Goal: Entertainment & Leisure: Consume media (video, audio)

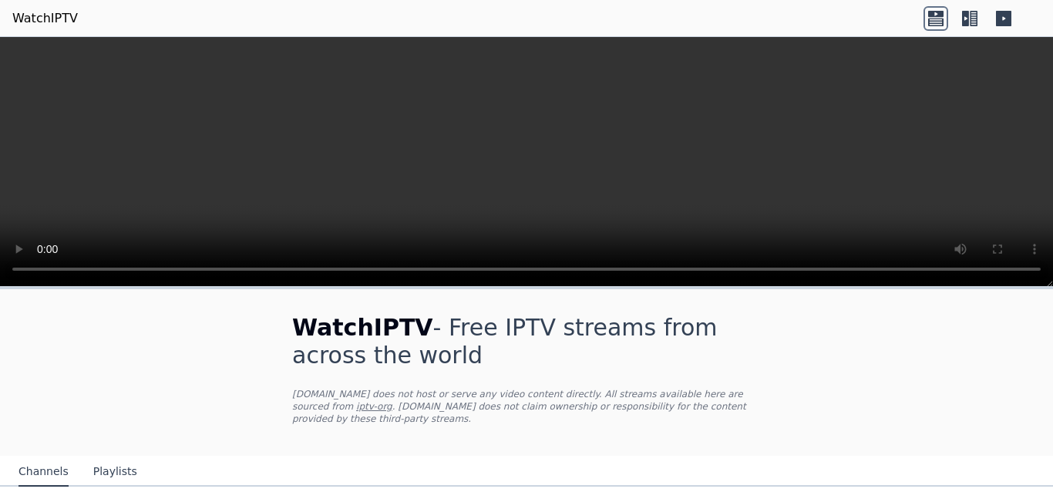
drag, startPoint x: 1052, startPoint y: 26, endPoint x: 1049, endPoint y: 250, distance: 223.6
click at [1042, 187] on body "WatchIPTV WatchIPTV - Free IPTV streams from across the world [DOMAIN_NAME] doe…" at bounding box center [526, 249] width 1053 height 499
click at [1047, 227] on video at bounding box center [526, 162] width 1053 height 250
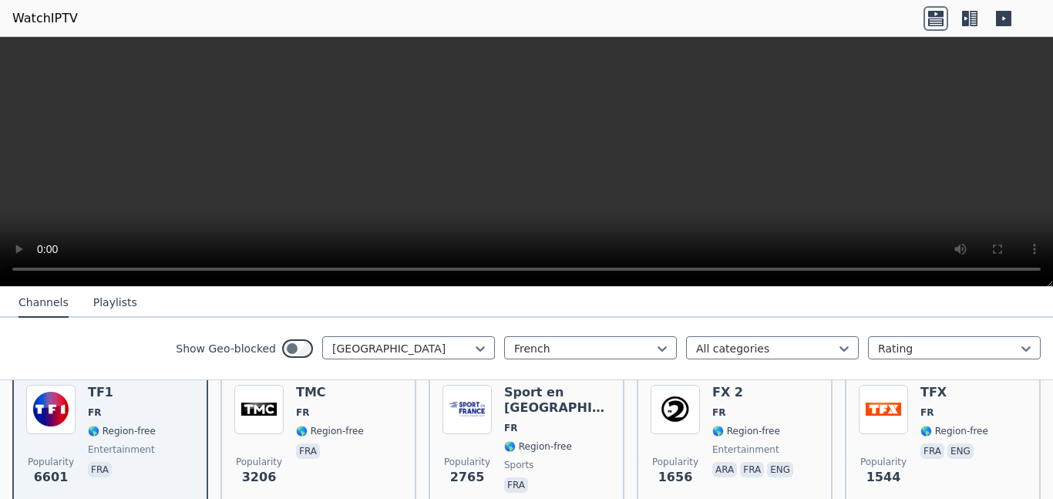
scroll to position [168, 0]
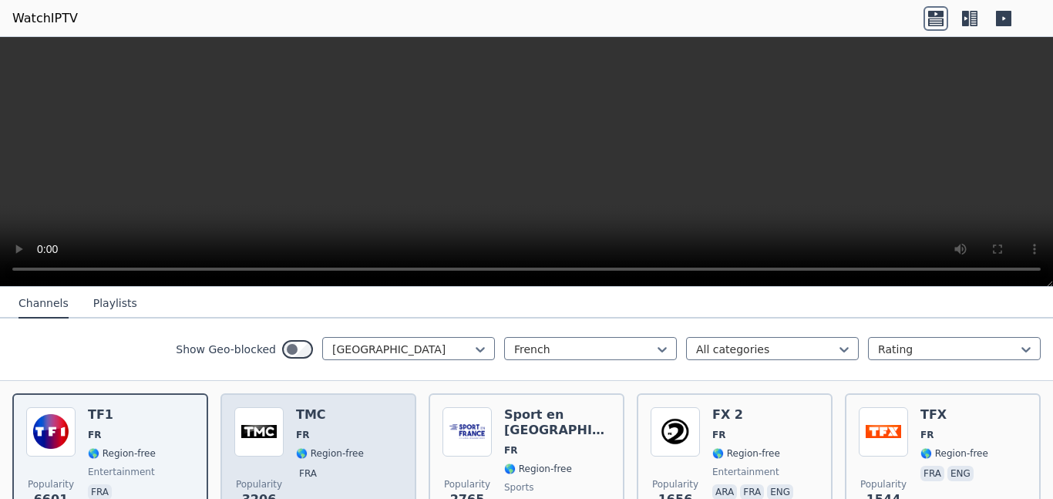
click at [313, 421] on h6 "TMC" at bounding box center [330, 414] width 68 height 15
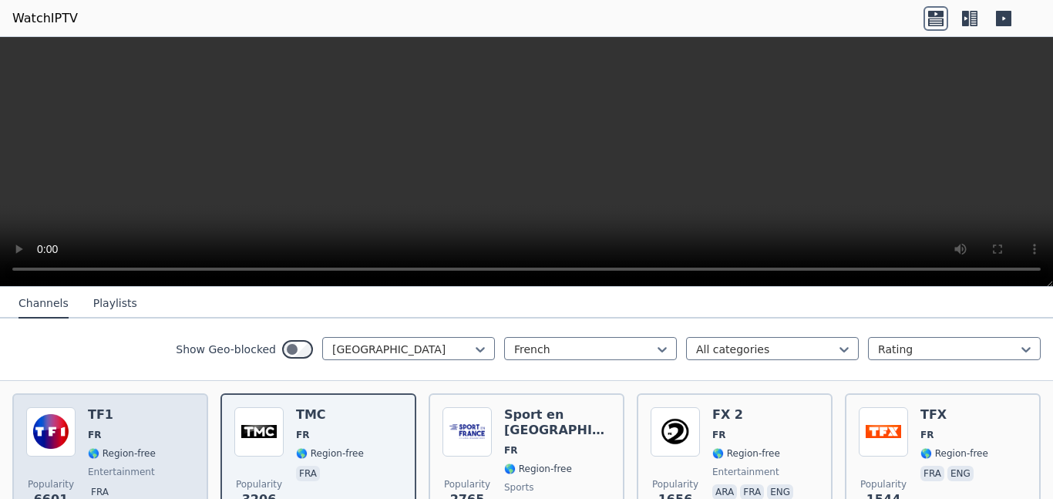
click at [103, 439] on span "FR" at bounding box center [122, 435] width 68 height 12
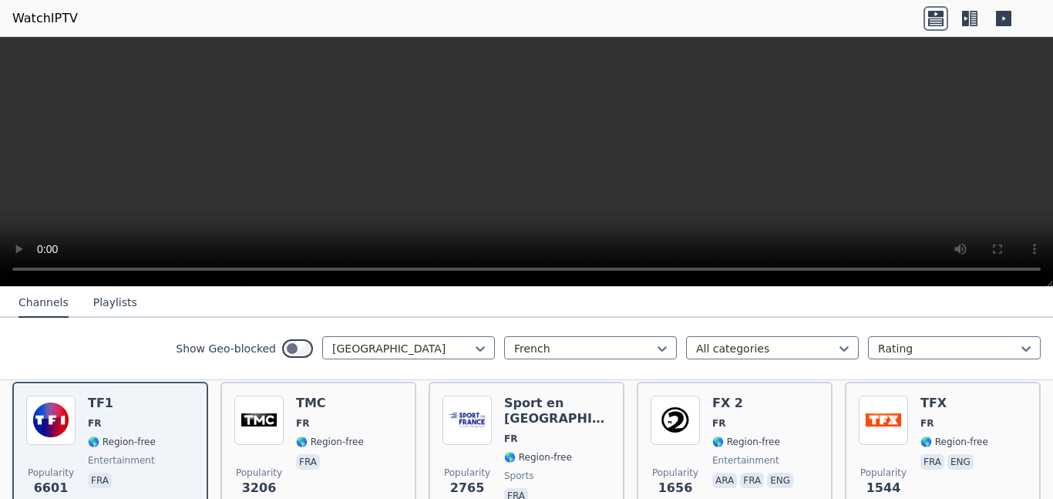
scroll to position [292, 0]
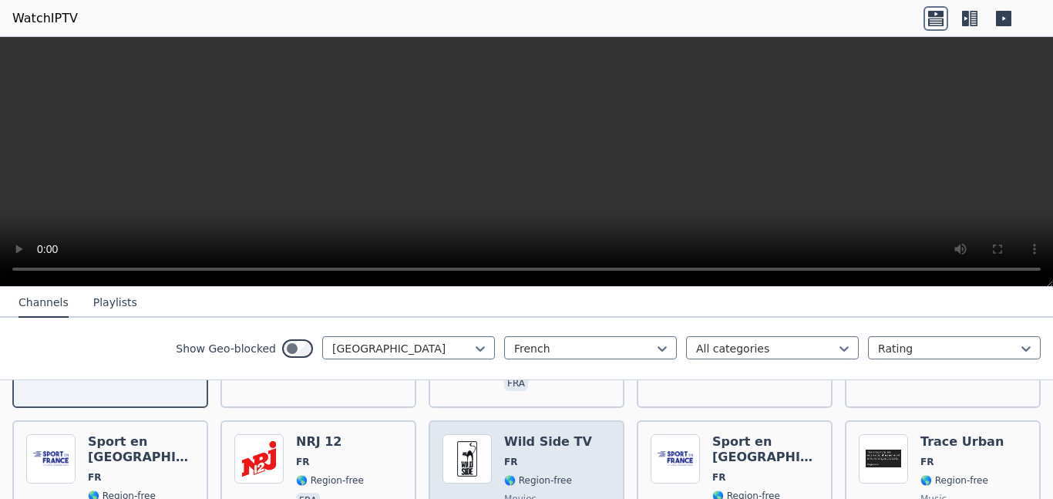
click at [529, 460] on span "FR" at bounding box center [548, 462] width 88 height 12
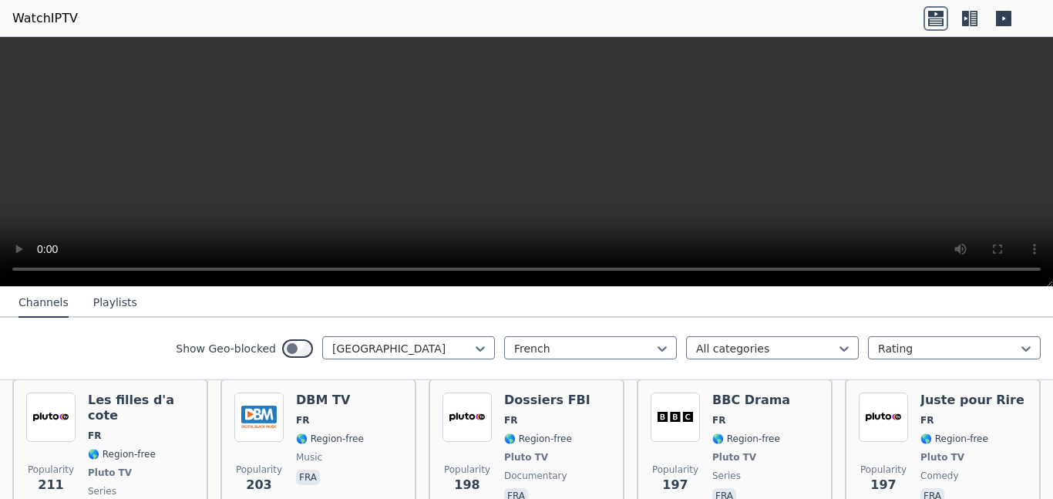
scroll to position [1141, 0]
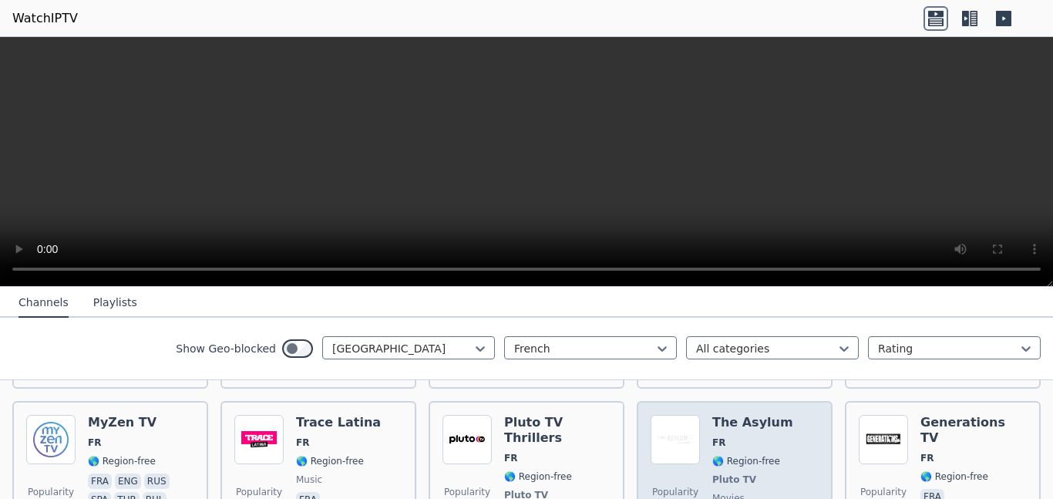
click at [757, 415] on h6 "The Asylum" at bounding box center [752, 422] width 81 height 15
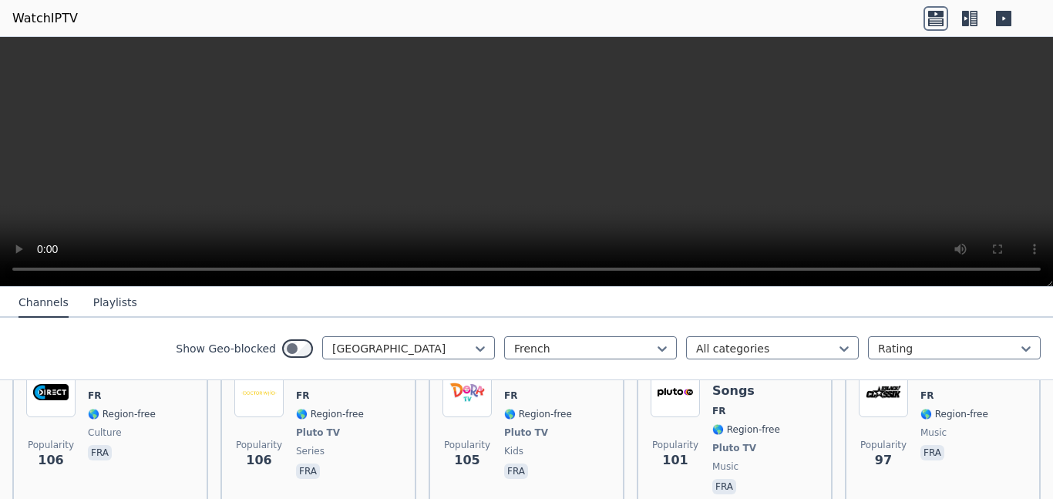
scroll to position [1657, 0]
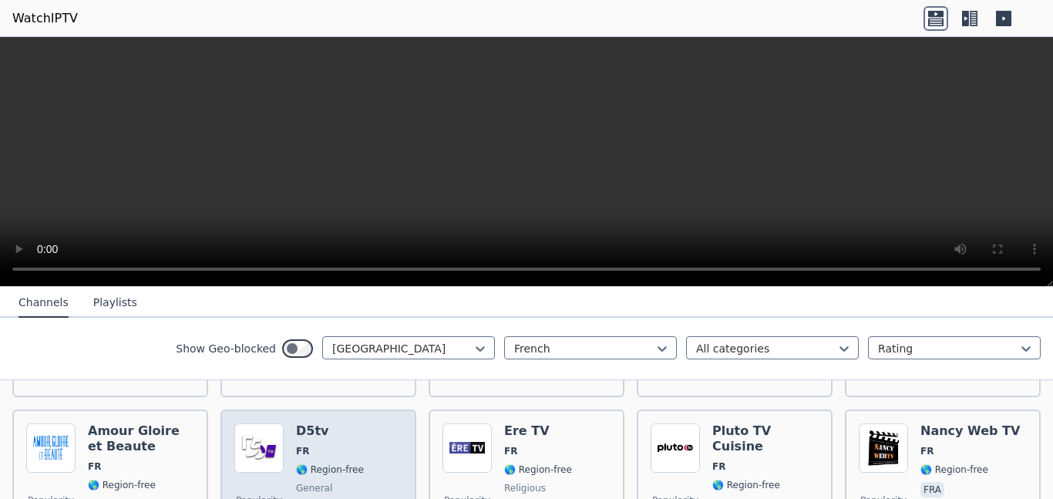
click at [304, 463] on span "🌎 Region-free" at bounding box center [330, 469] width 68 height 12
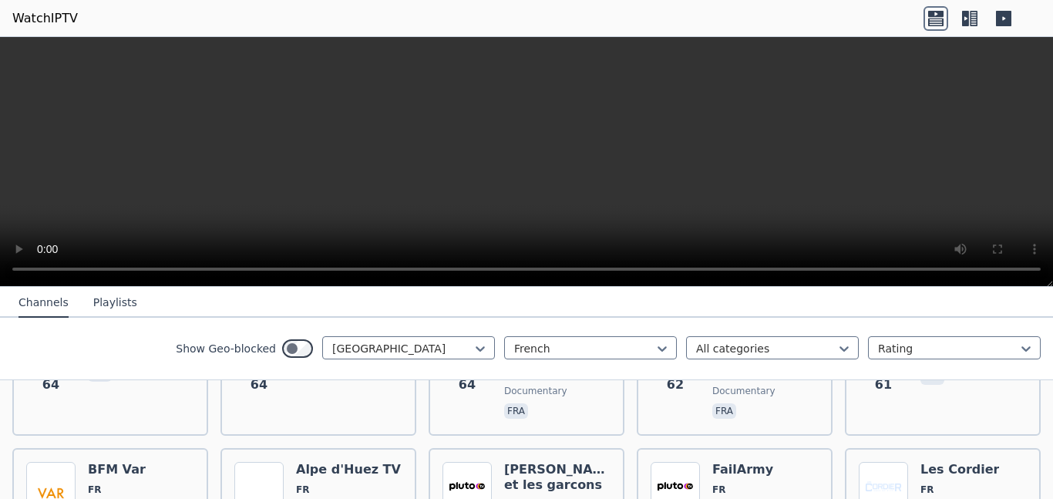
scroll to position [2844, 0]
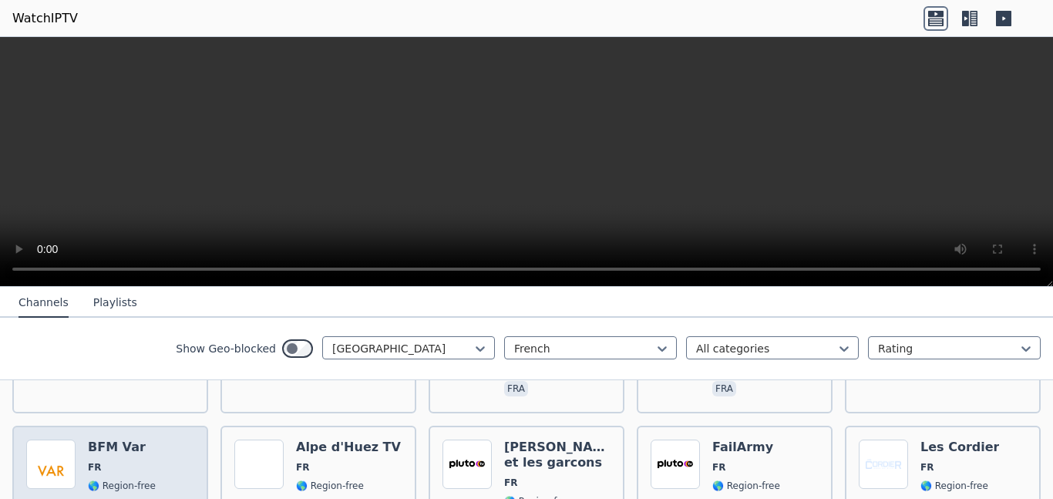
click at [127, 480] on span "🌎 Region-free" at bounding box center [122, 486] width 68 height 12
